Goal: Information Seeking & Learning: Find specific fact

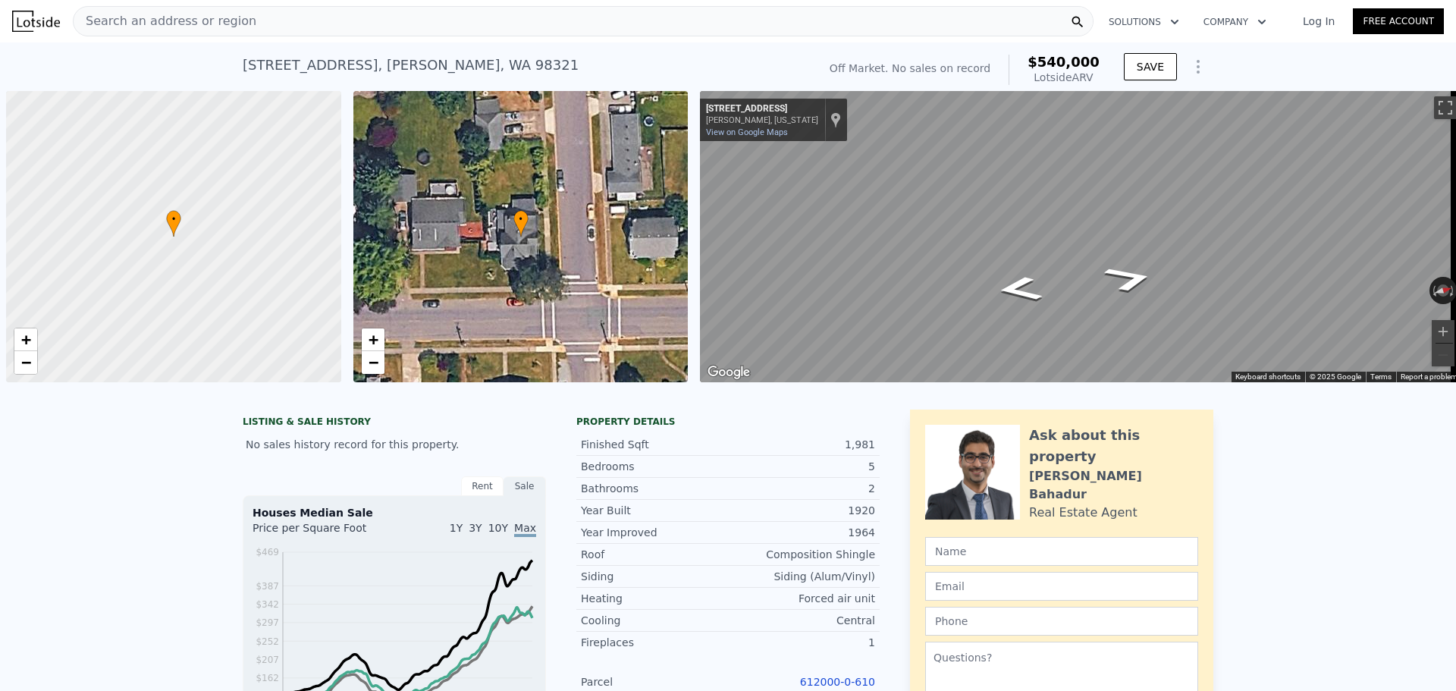
scroll to position [0, 6]
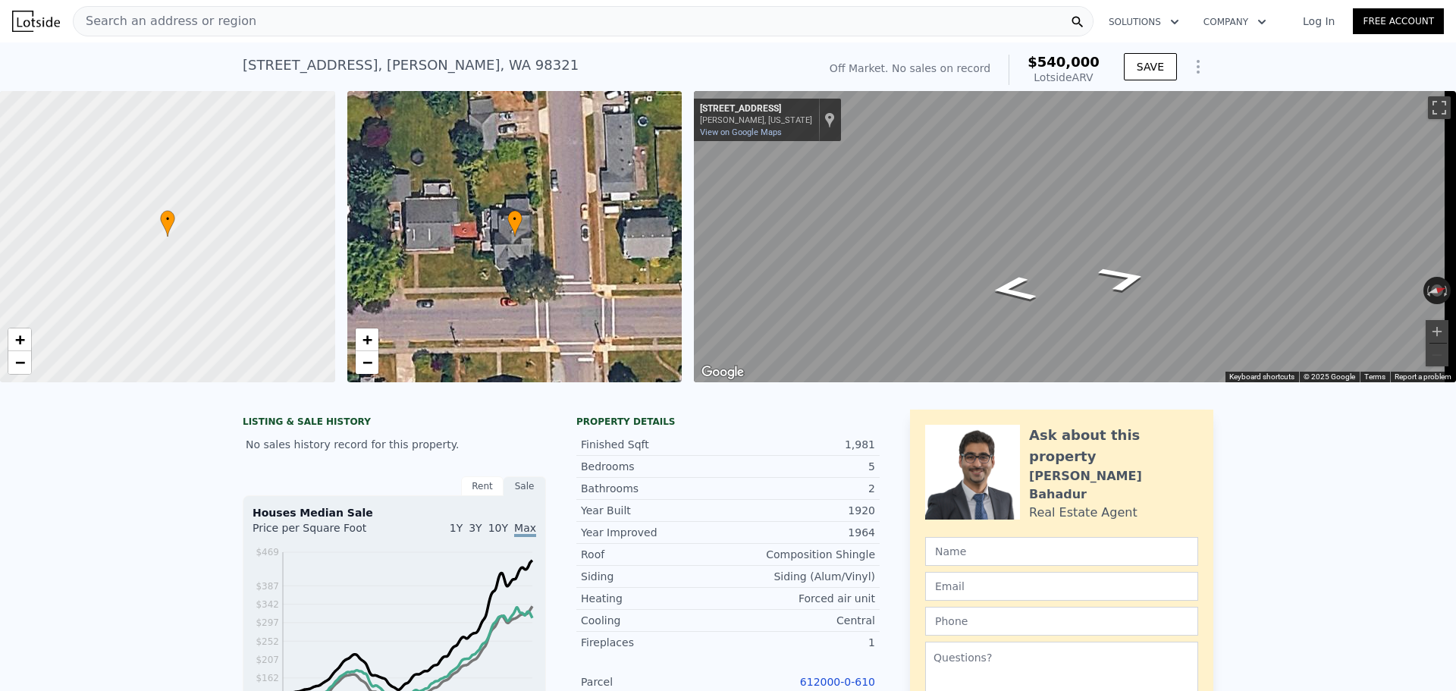
click at [412, 34] on div "Search an address or region" at bounding box center [583, 21] width 1021 height 30
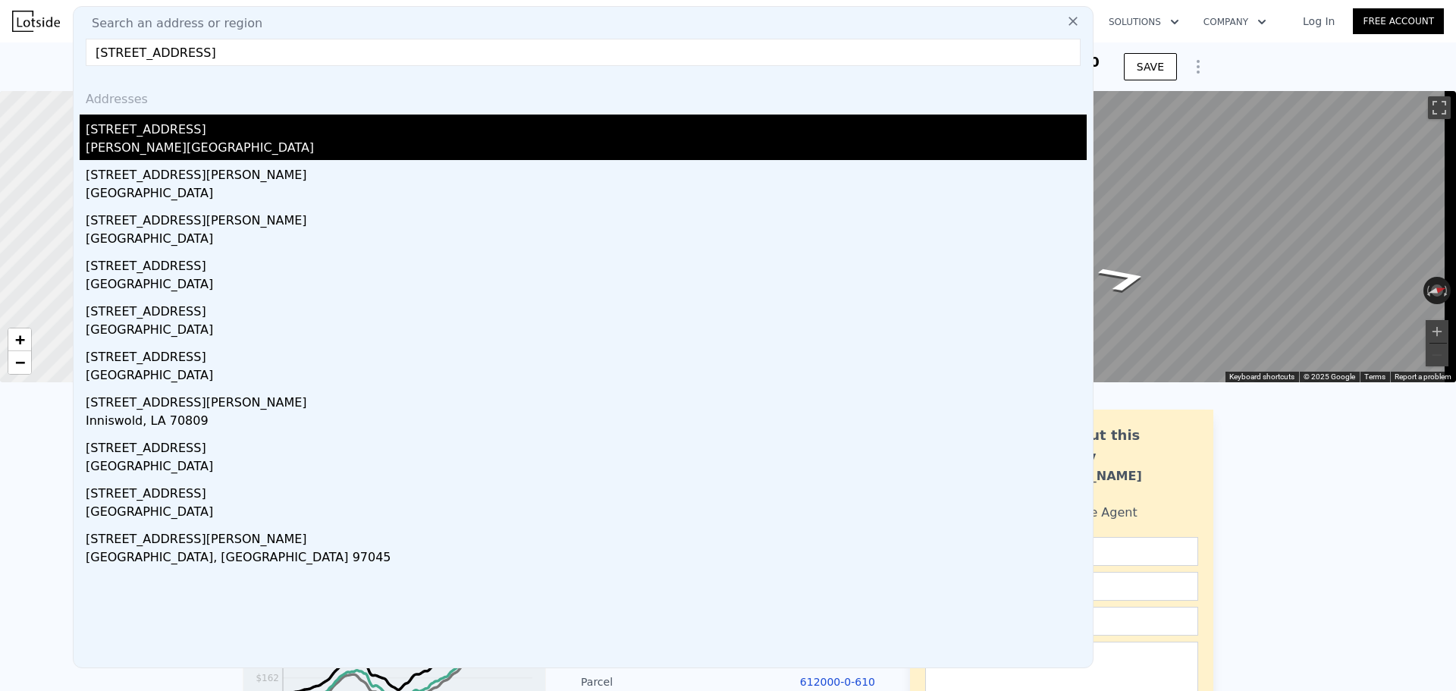
type input "[STREET_ADDRESS]"
click at [267, 151] on div "[PERSON_NAME][GEOGRAPHIC_DATA]" at bounding box center [586, 149] width 1001 height 21
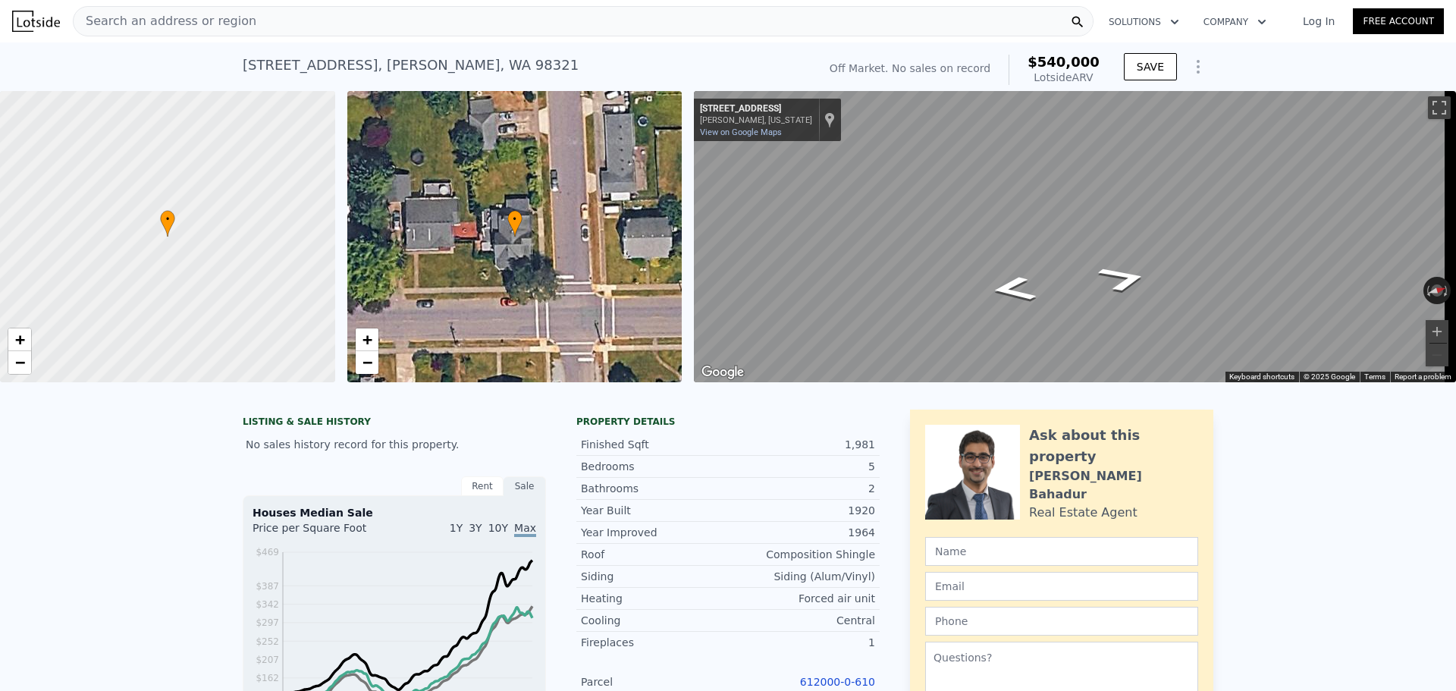
click at [248, 33] on div "Search an address or region" at bounding box center [583, 21] width 1021 height 30
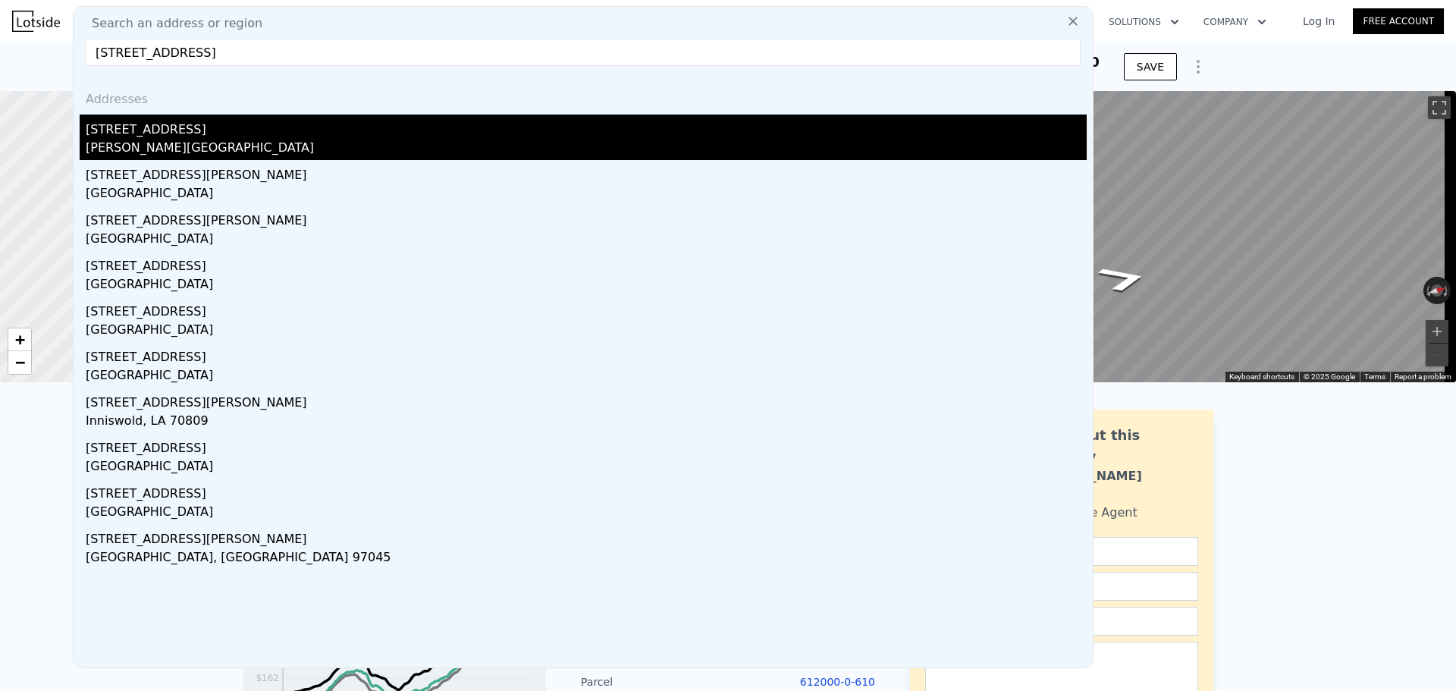
type input "[STREET_ADDRESS]"
click at [264, 149] on div "[PERSON_NAME][GEOGRAPHIC_DATA]" at bounding box center [586, 149] width 1001 height 21
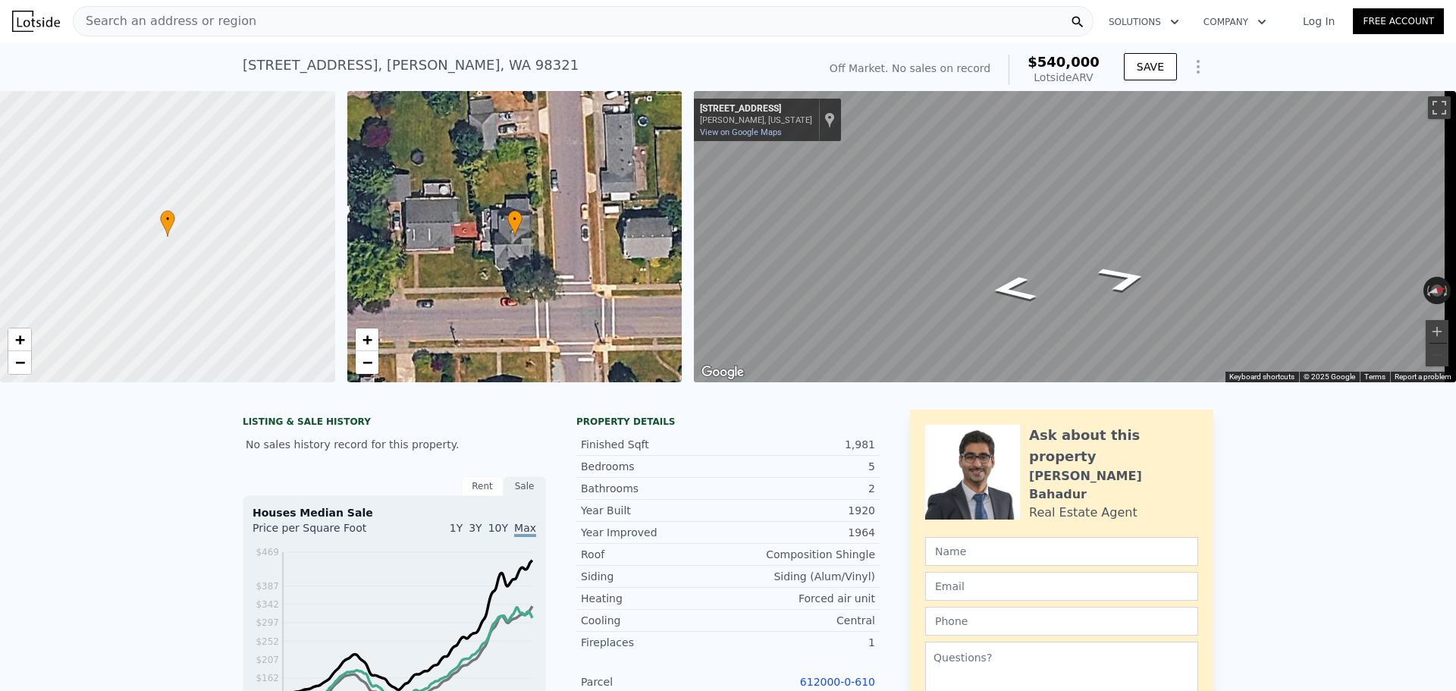
click at [255, 31] on div "Search an address or region" at bounding box center [583, 21] width 1021 height 30
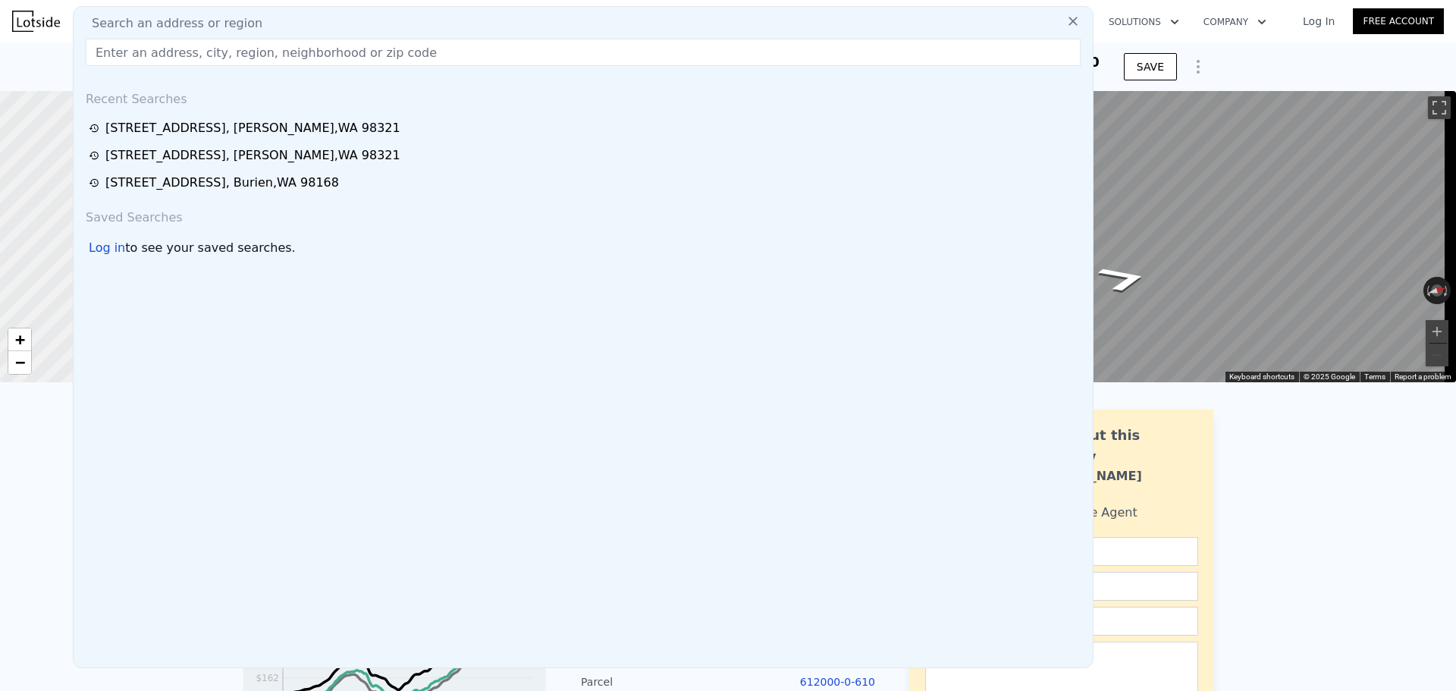
click at [250, 42] on input "text" at bounding box center [583, 52] width 995 height 27
type input "[STREET_ADDRESS]"
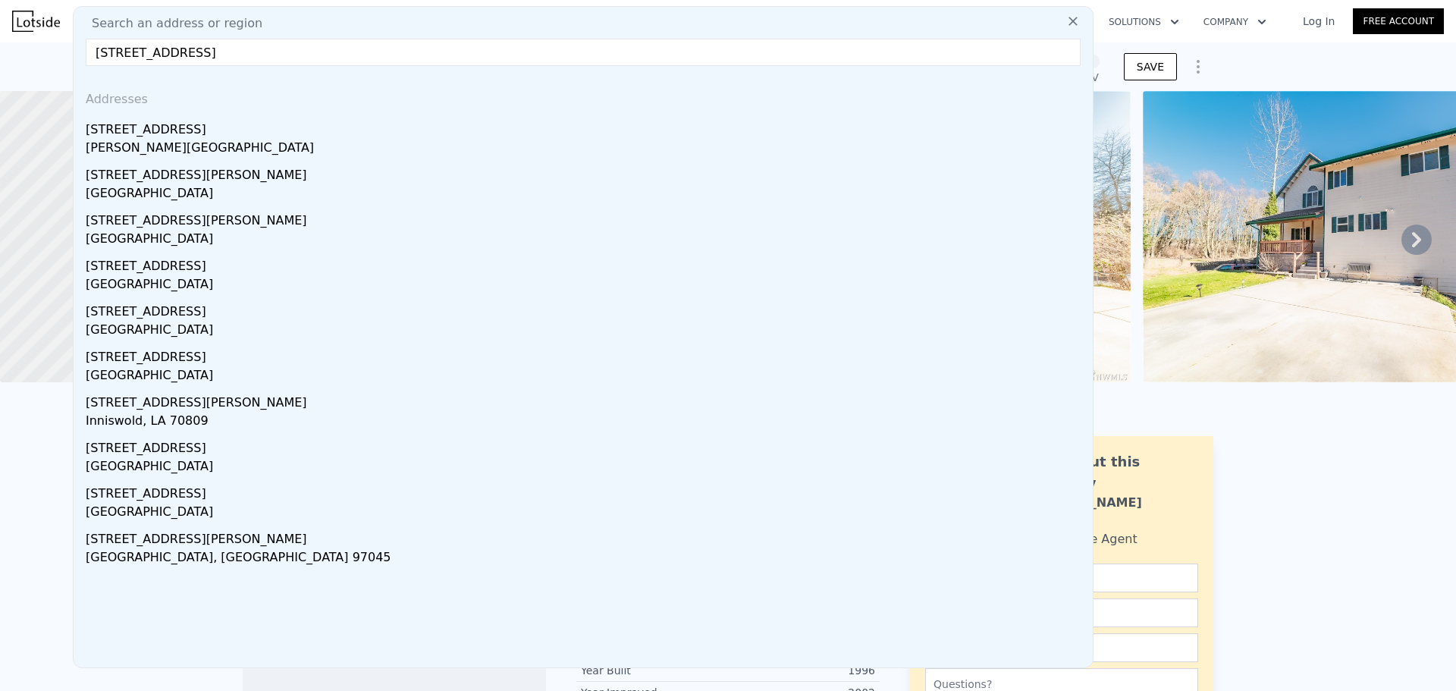
click at [1184, 213] on img at bounding box center [1361, 236] width 437 height 291
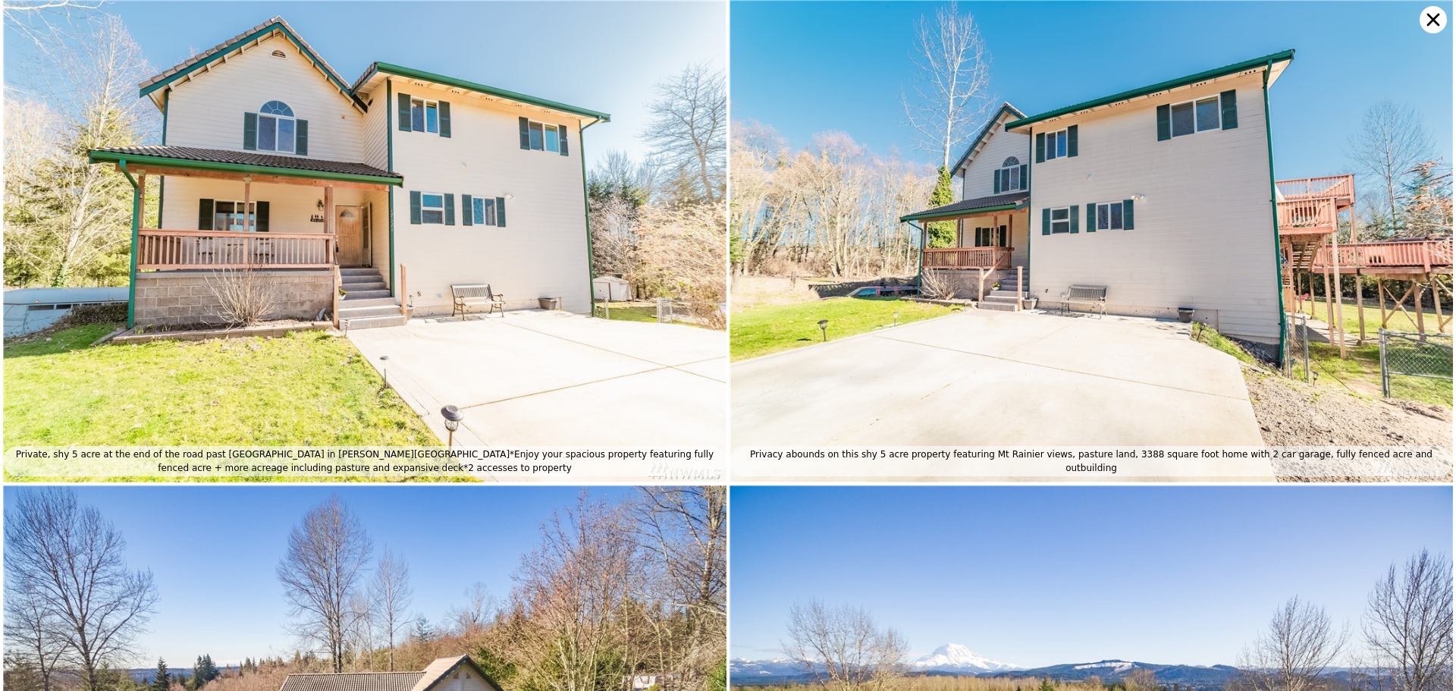
click at [1427, 26] on icon at bounding box center [1432, 19] width 27 height 27
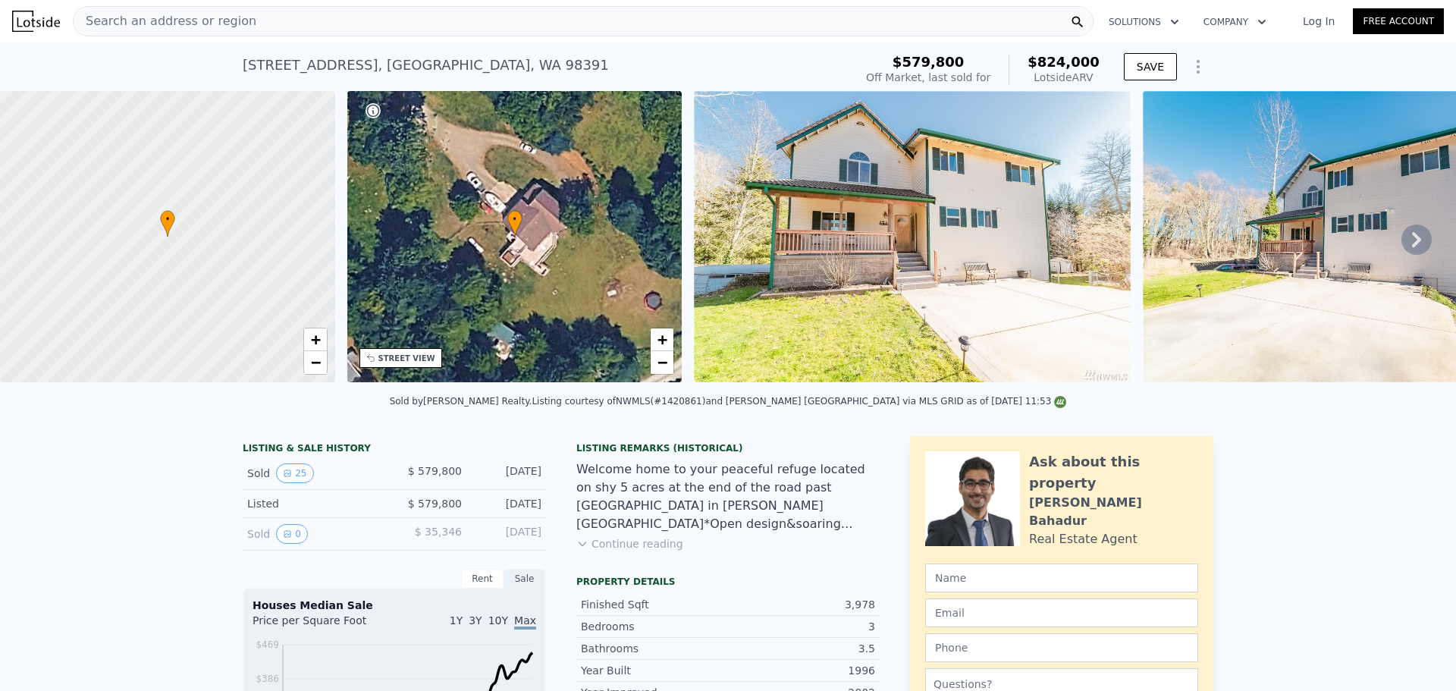
click at [889, 277] on img at bounding box center [912, 236] width 437 height 291
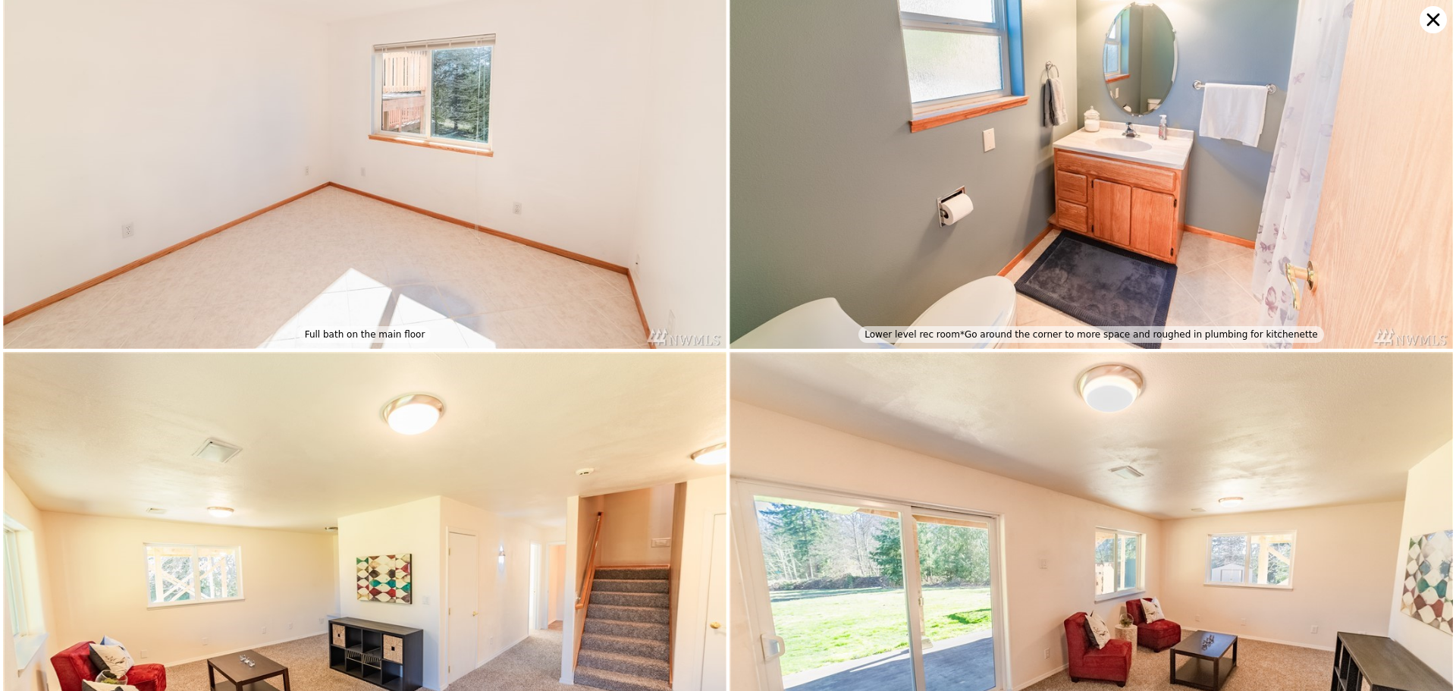
scroll to position [4392, 0]
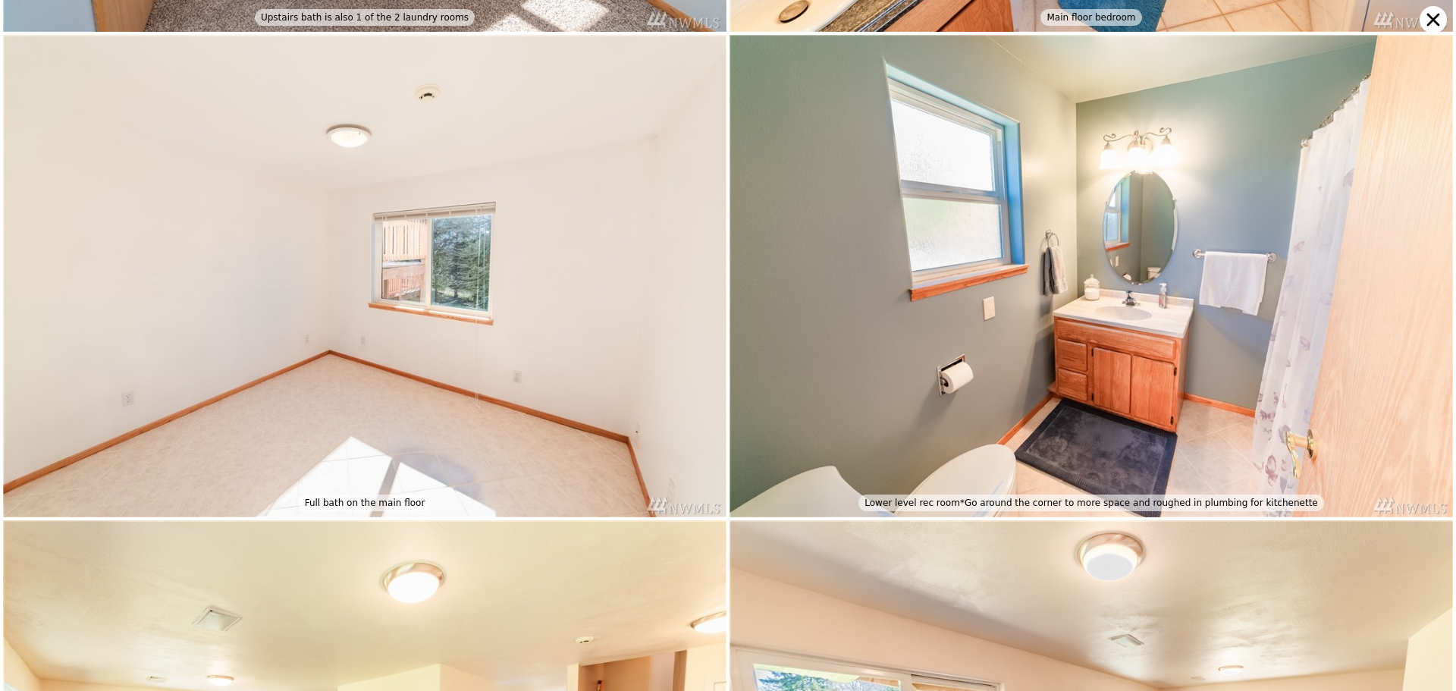
click at [1432, 24] on icon at bounding box center [1432, 19] width 27 height 27
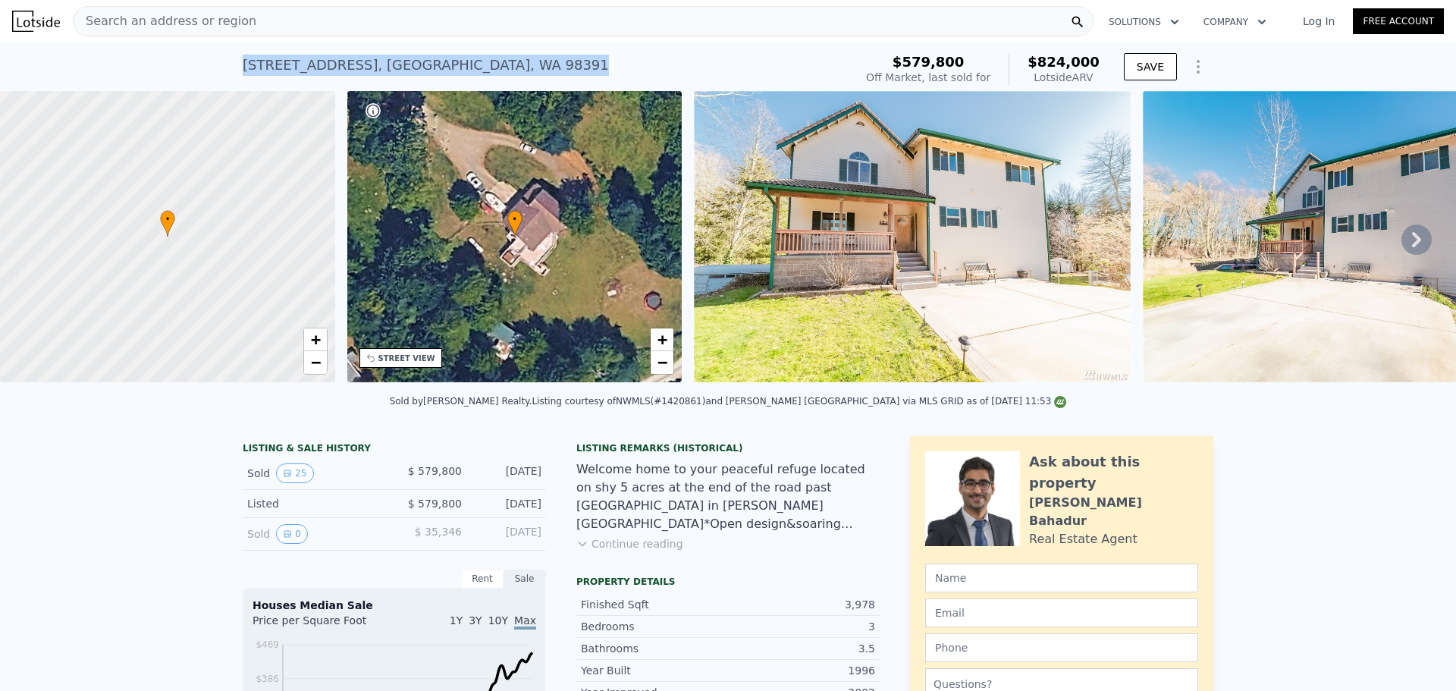
drag, startPoint x: 585, startPoint y: 55, endPoint x: 185, endPoint y: 66, distance: 400.5
click at [185, 66] on div "[STREET_ADDRESS] Sold [DATE] for $579,800 (~ARV $824k ) $579,800 Off Market, la…" at bounding box center [728, 66] width 1456 height 49
copy div "[STREET_ADDRESS]"
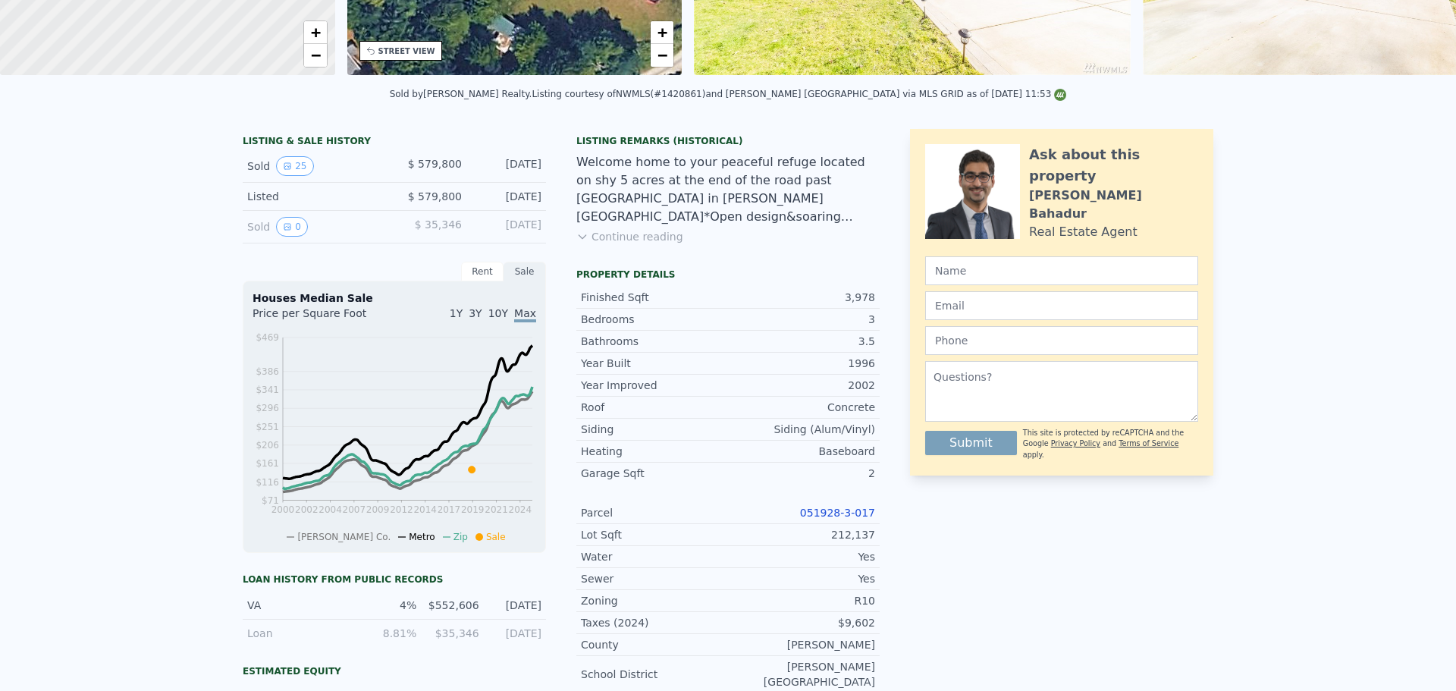
scroll to position [0, 0]
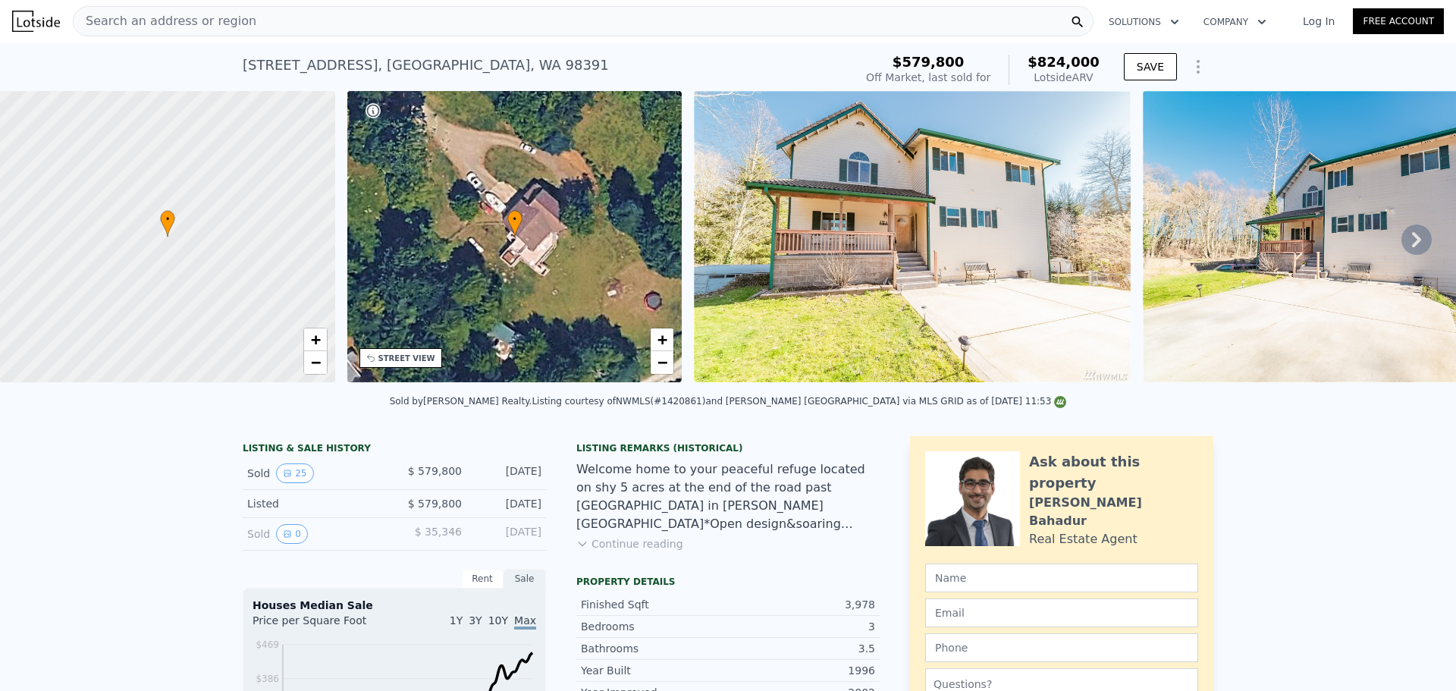
click at [669, 81] on div "[STREET_ADDRESS] Sold [DATE] for $579,800 (~ARV $824k )" at bounding box center [545, 70] width 605 height 42
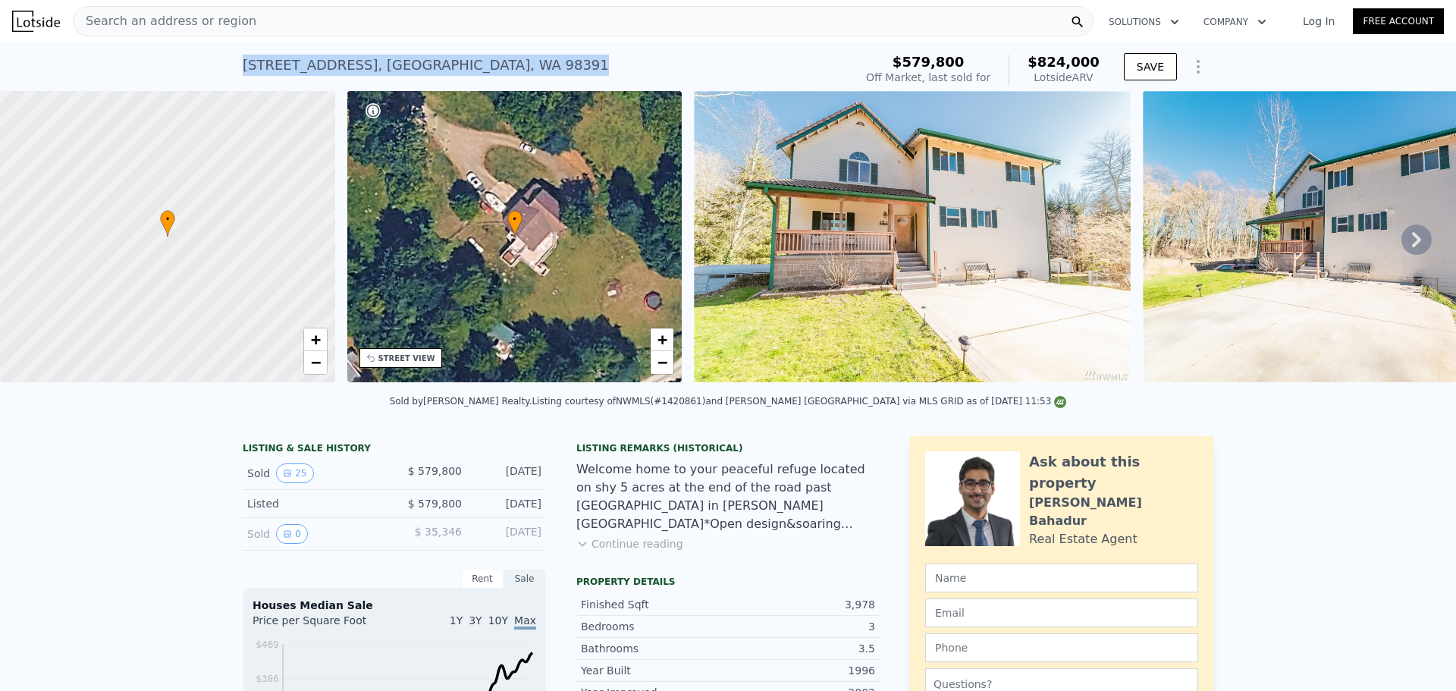
drag, startPoint x: 666, startPoint y: 70, endPoint x: 207, endPoint y: 81, distance: 458.8
click at [207, 81] on div "[STREET_ADDRESS] Sold [DATE] for $579,800 (~ARV $824k ) $579,800 Off Market, la…" at bounding box center [728, 66] width 1456 height 49
copy div "[STREET_ADDRESS]"
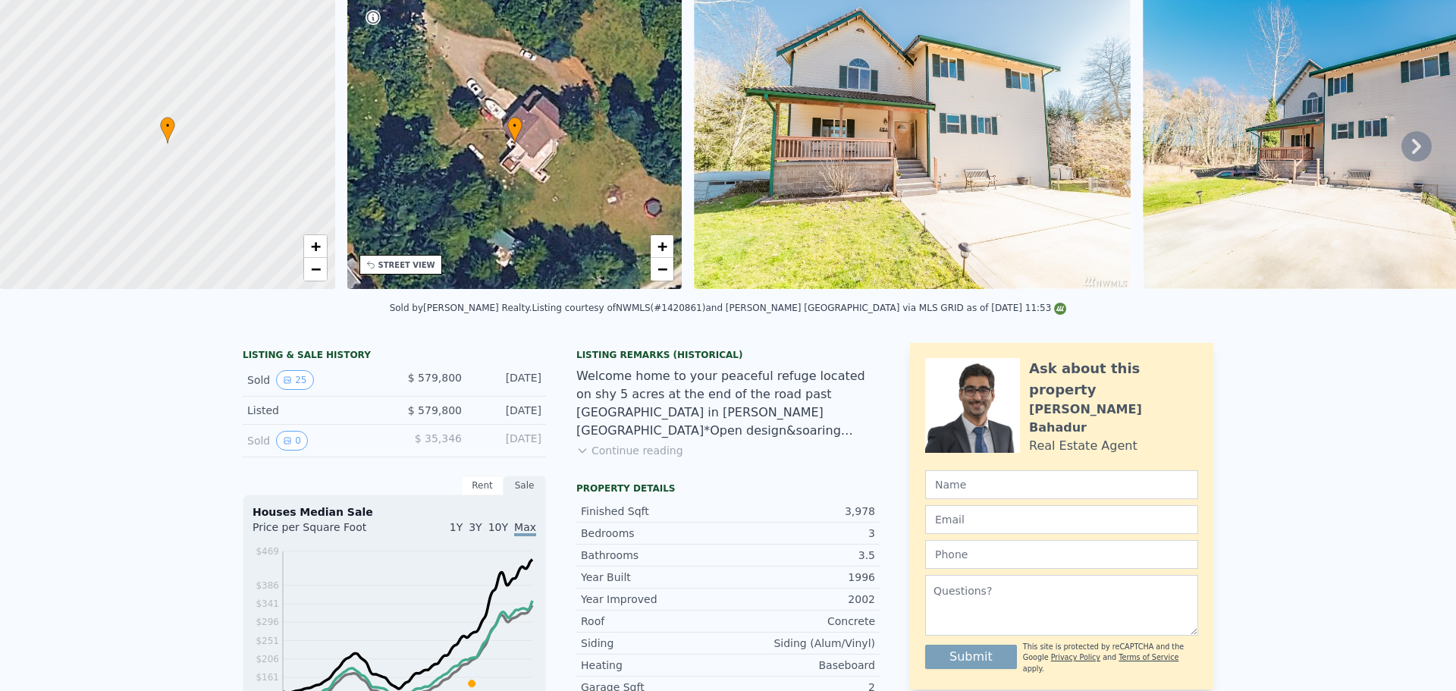
scroll to position [5, 0]
